Goal: Information Seeking & Learning: Learn about a topic

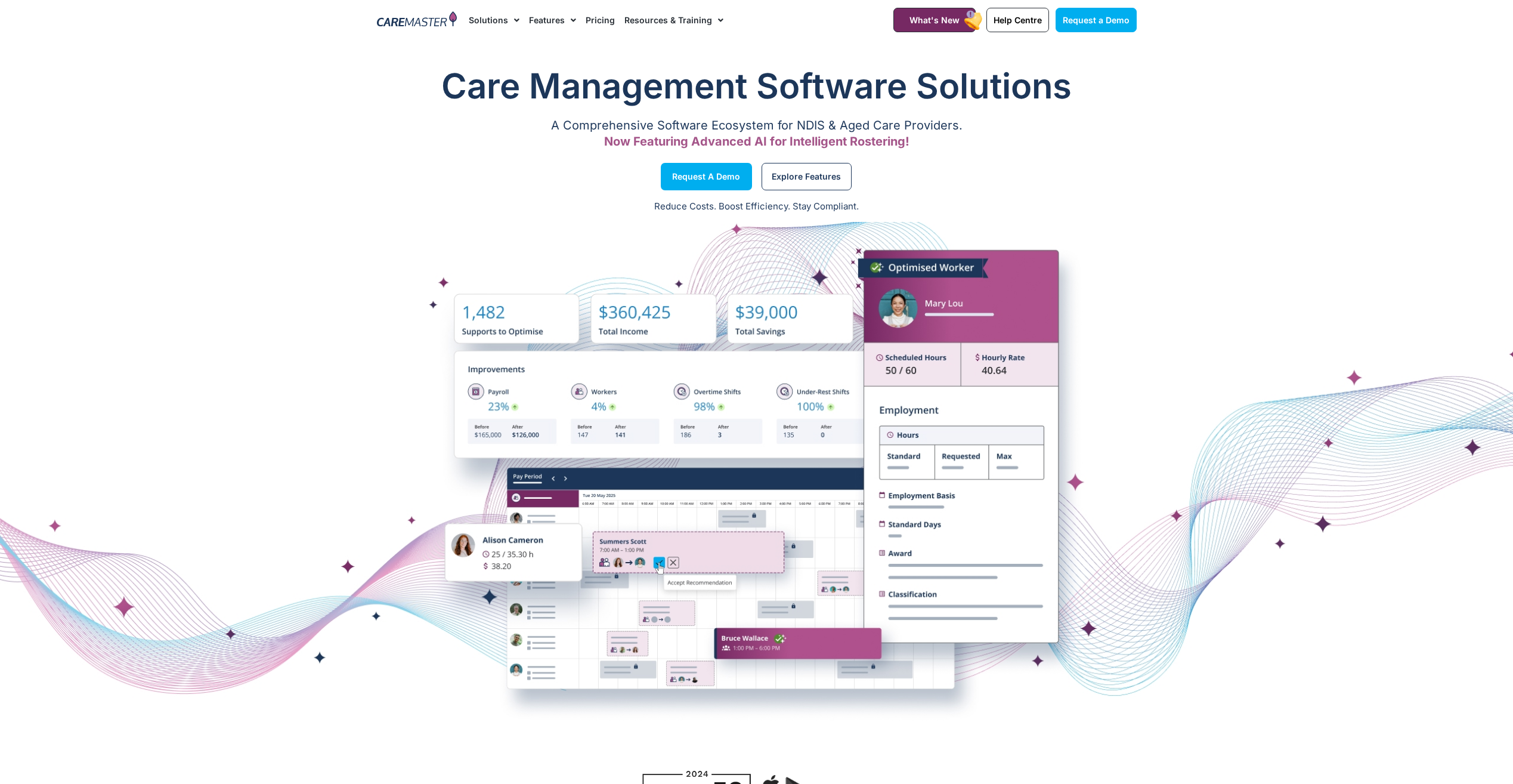
click at [601, 21] on link "Pricing" at bounding box center [600, 20] width 29 height 40
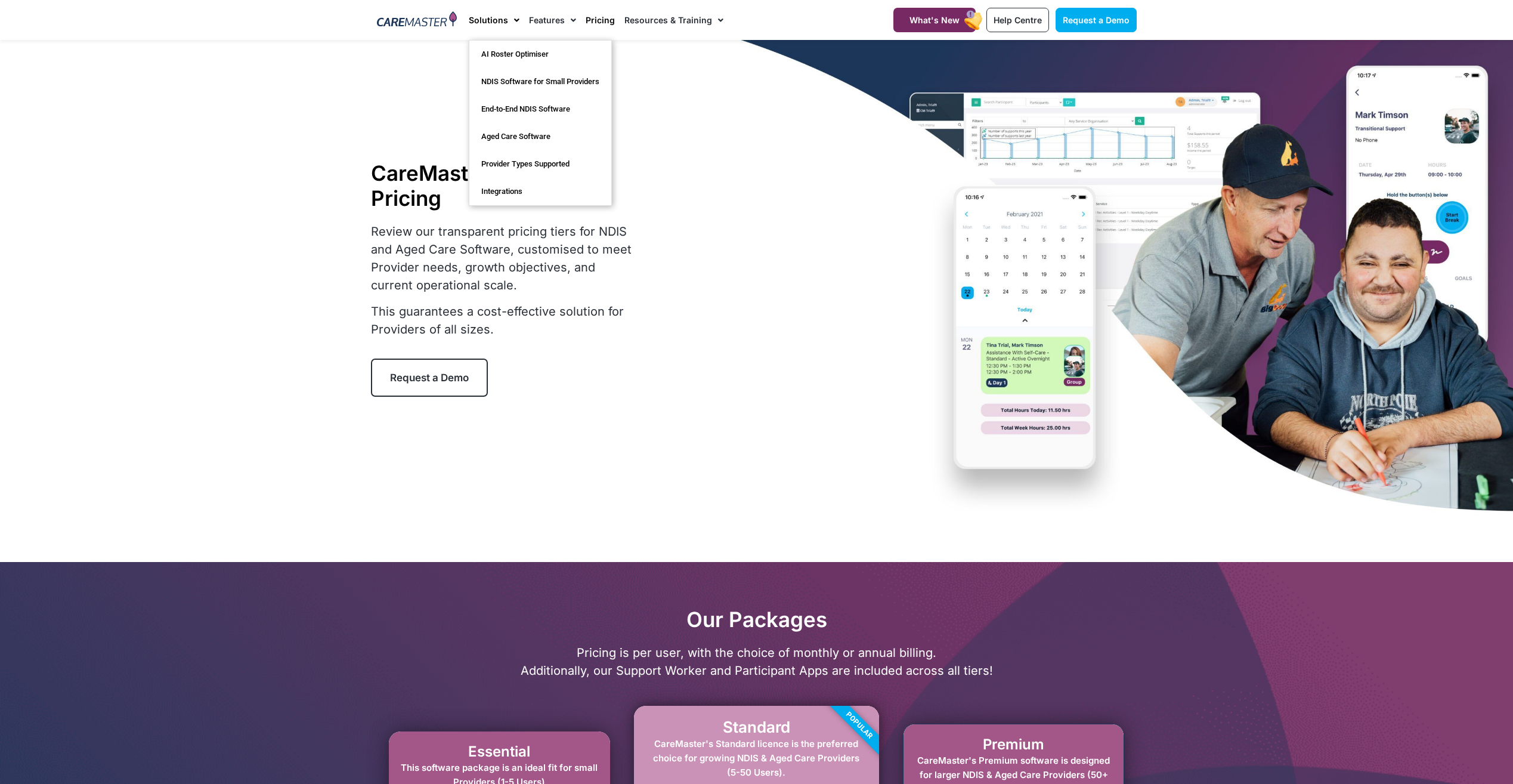
click at [204, 215] on div at bounding box center [756, 278] width 1513 height 477
